Goal: Transaction & Acquisition: Purchase product/service

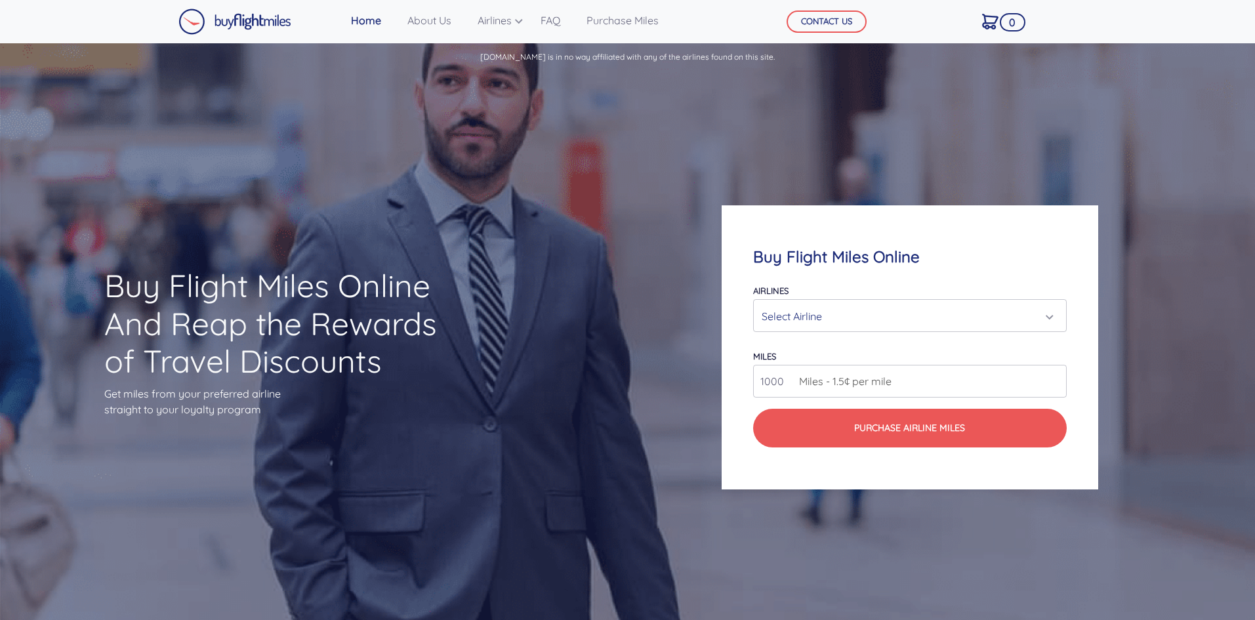
click at [867, 319] on div "Select Airline" at bounding box center [905, 316] width 288 height 25
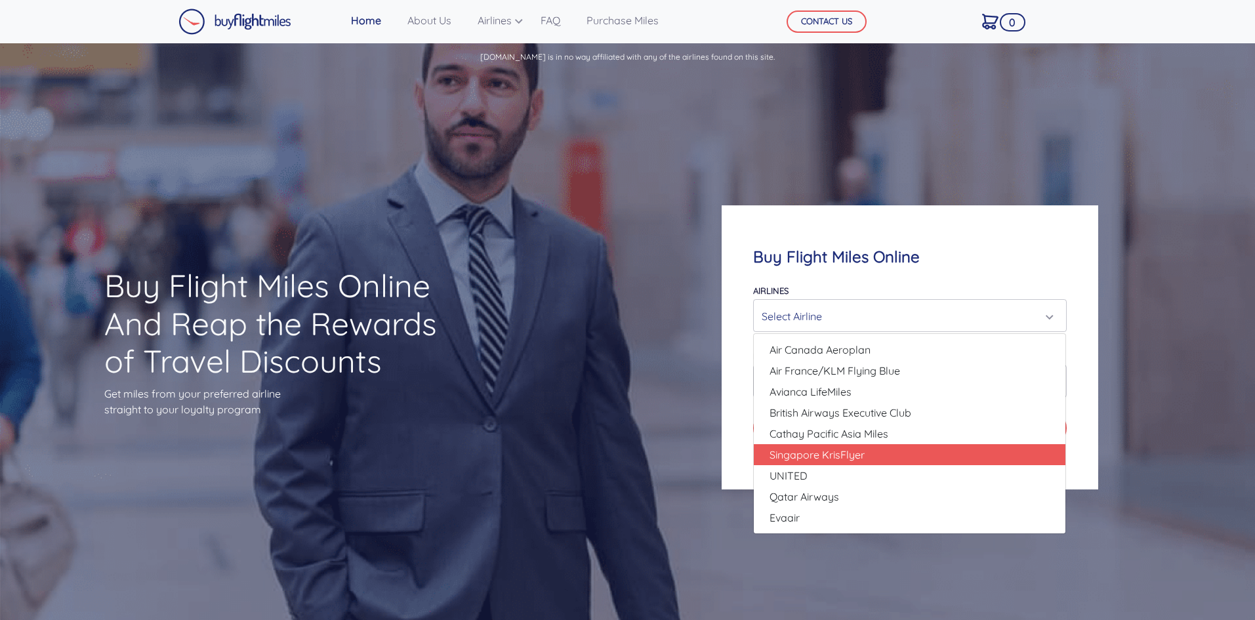
click at [843, 455] on span "Singapore KrisFlyer" at bounding box center [816, 455] width 95 height 16
select select "Singapore KrisFlyer"
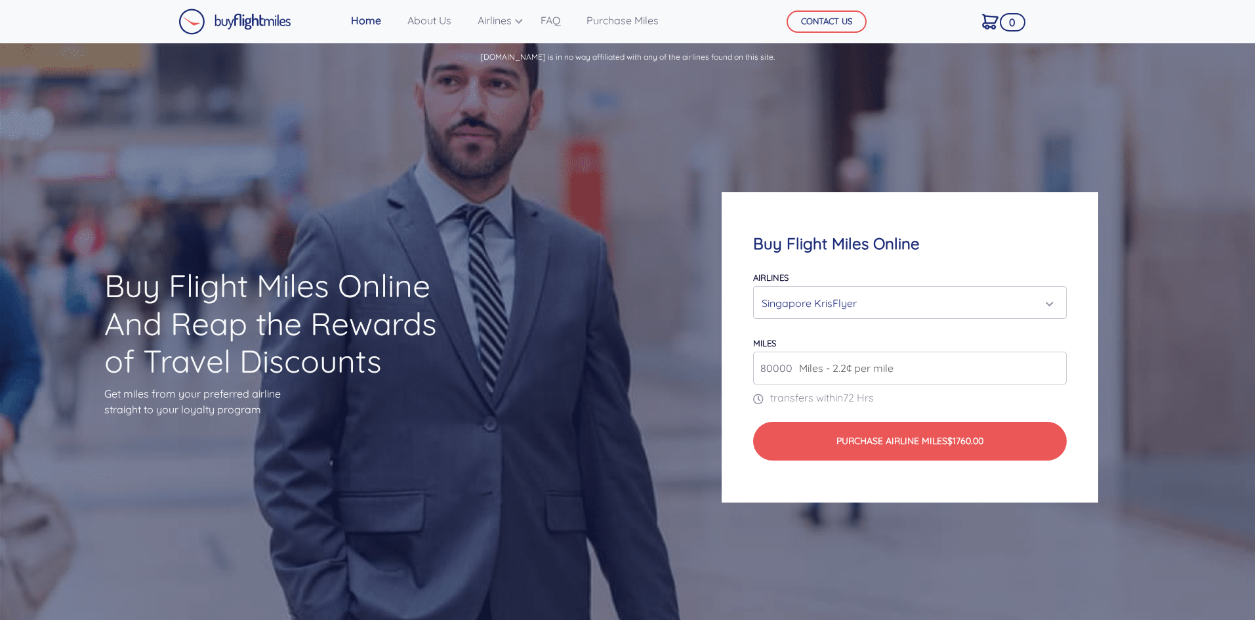
click at [832, 374] on span "Miles - 2.2¢ per mile" at bounding box center [842, 368] width 101 height 16
click at [841, 367] on span "Miles - 2.2¢ per mile" at bounding box center [842, 368] width 101 height 16
click at [765, 368] on input "80000" at bounding box center [909, 368] width 313 height 33
click at [1050, 372] on input "80000" at bounding box center [909, 368] width 313 height 33
type input "8"
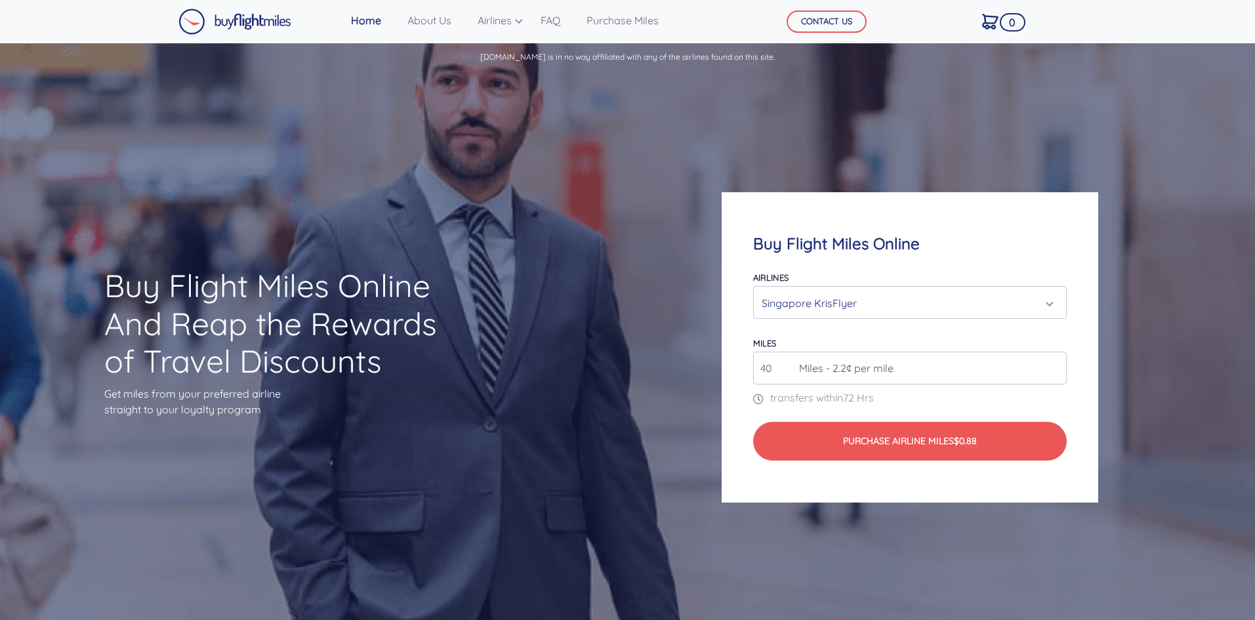
type input "4"
type input "50000"
